Goal: Find specific page/section: Find specific page/section

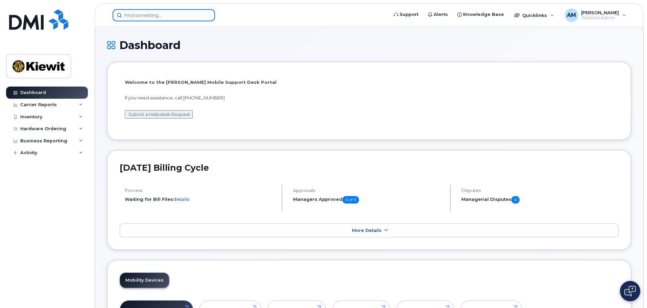
click at [189, 18] on input at bounding box center [164, 15] width 102 height 12
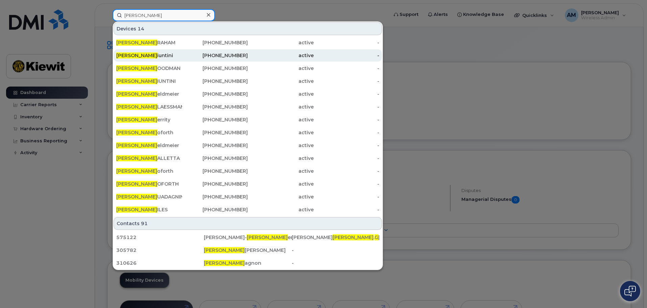
type input "paul g"
click at [173, 54] on div "Paul G iuntini" at bounding box center [149, 55] width 66 height 7
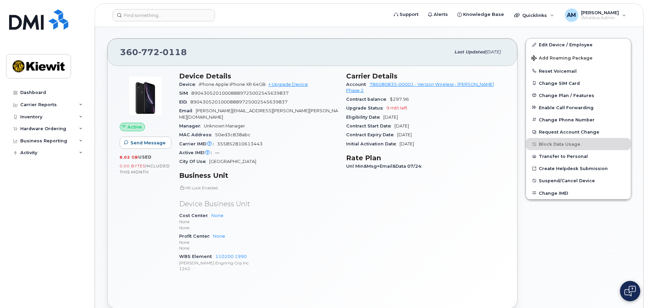
scroll to position [178, 0]
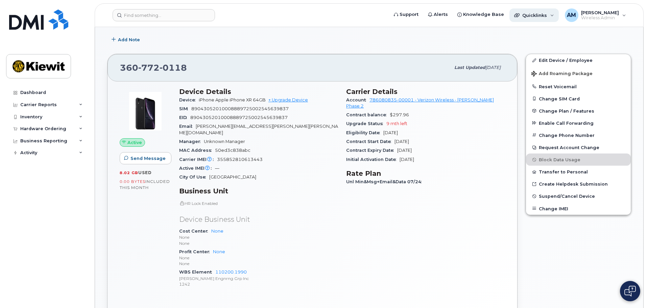
click at [529, 18] on div "Quicklinks" at bounding box center [534, 15] width 49 height 14
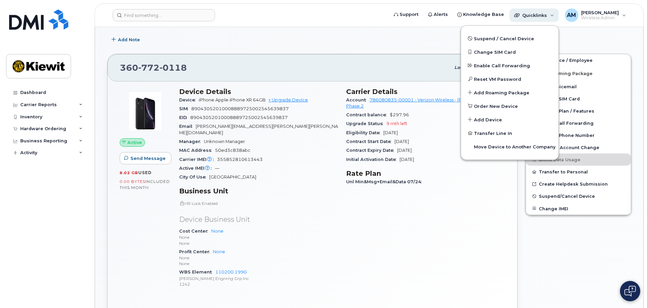
click at [531, 17] on span "Quicklinks" at bounding box center [535, 15] width 25 height 5
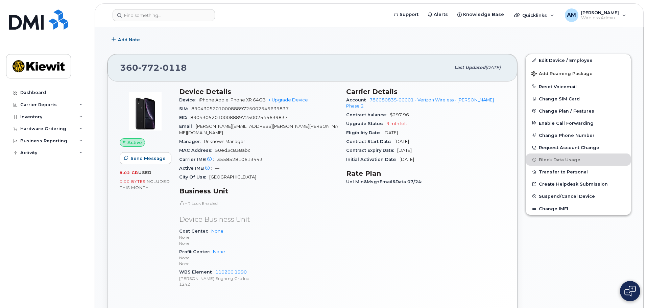
click at [628, 294] on img at bounding box center [631, 291] width 12 height 11
click at [562, 250] on div "Edit Device / Employee Add Roaming Package Reset Voicemail Change SIM Card Chan…" at bounding box center [579, 189] width 114 height 279
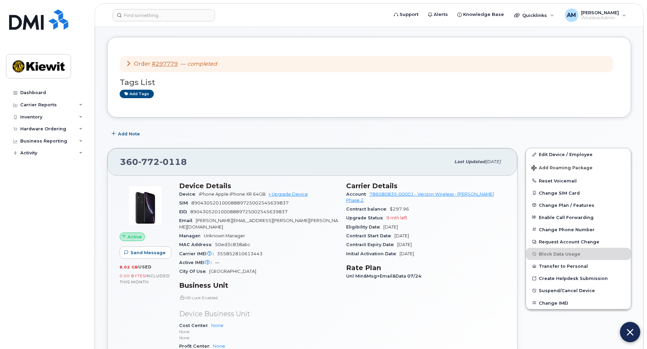
scroll to position [76, 0]
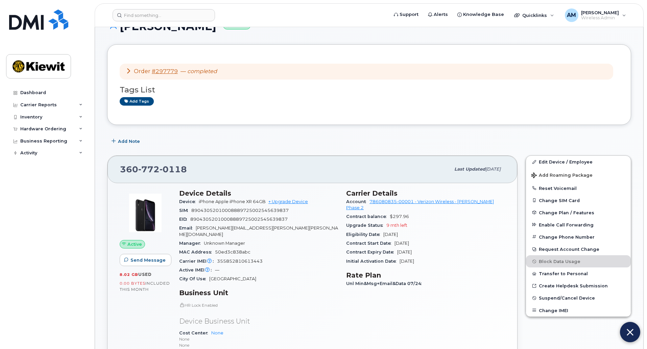
click at [239, 139] on div "Add Note" at bounding box center [369, 141] width 524 height 12
